Goal: Entertainment & Leisure: Consume media (video, audio)

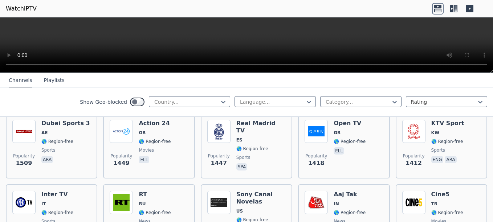
scroll to position [590, 0]
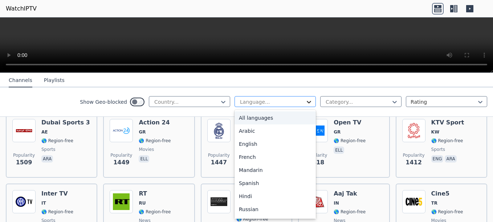
click at [305, 103] on icon at bounding box center [308, 101] width 7 height 7
click at [248, 143] on div "English" at bounding box center [274, 143] width 81 height 13
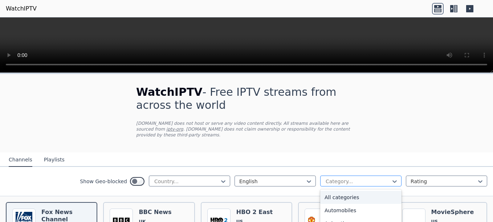
click at [385, 178] on div at bounding box center [358, 181] width 66 height 7
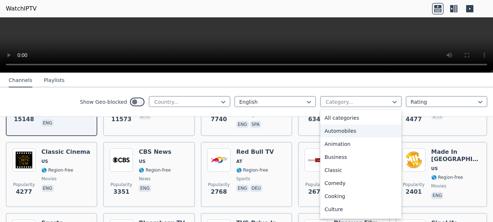
scroll to position [145, 0]
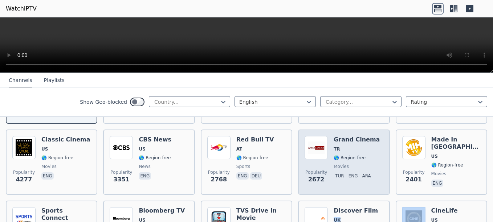
drag, startPoint x: 396, startPoint y: 196, endPoint x: 381, endPoint y: 147, distance: 51.2
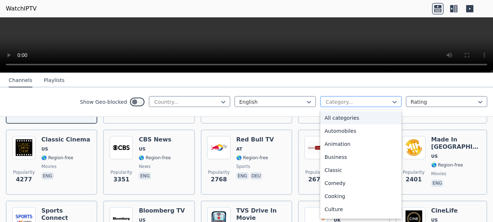
drag, startPoint x: 381, startPoint y: 147, endPoint x: 359, endPoint y: 104, distance: 48.7
click at [359, 104] on div at bounding box center [358, 101] width 66 height 7
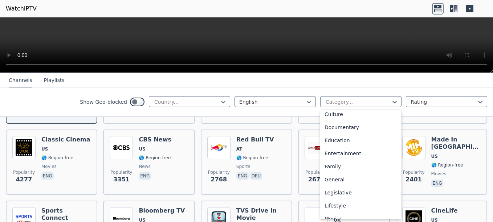
scroll to position [190, 0]
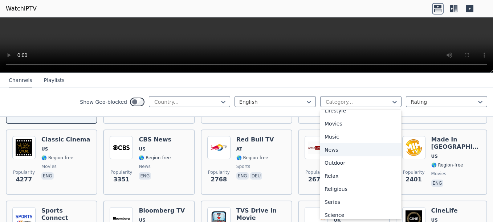
click at [328, 148] on div "News" at bounding box center [360, 149] width 81 height 13
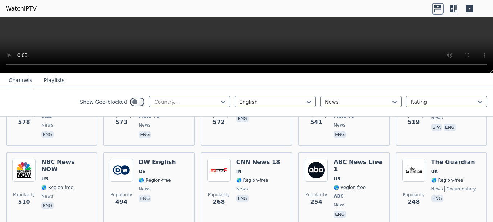
scroll to position [383, 0]
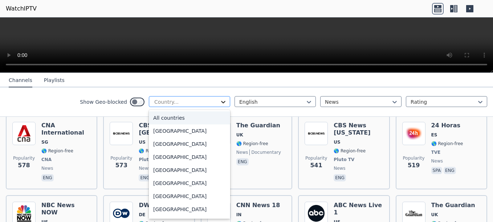
click at [221, 102] on icon at bounding box center [223, 102] width 4 height 3
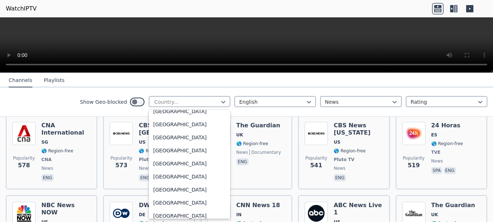
scroll to position [2502, 0]
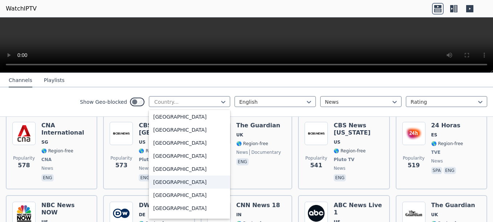
click at [166, 181] on div "[GEOGRAPHIC_DATA]" at bounding box center [189, 182] width 81 height 13
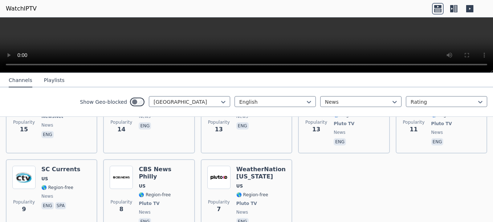
scroll to position [1472, 0]
